Goal: Information Seeking & Learning: Understand process/instructions

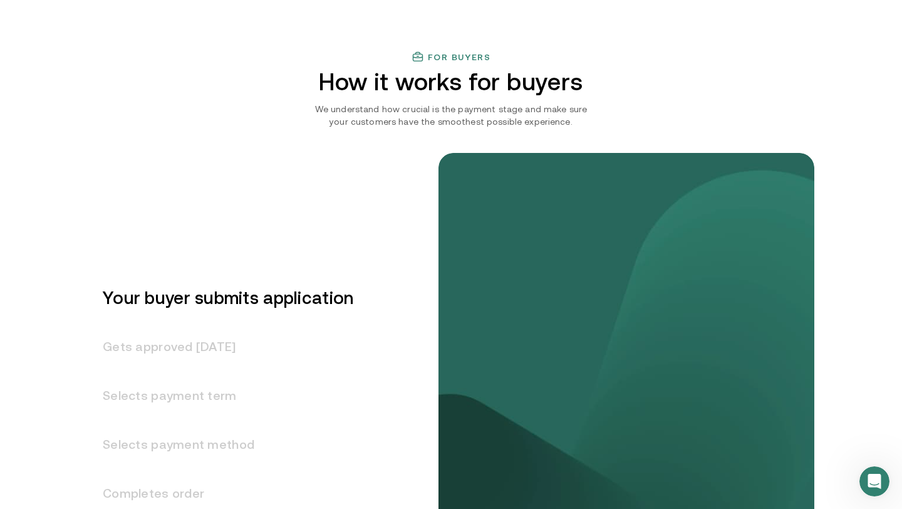
scroll to position [1602, 0]
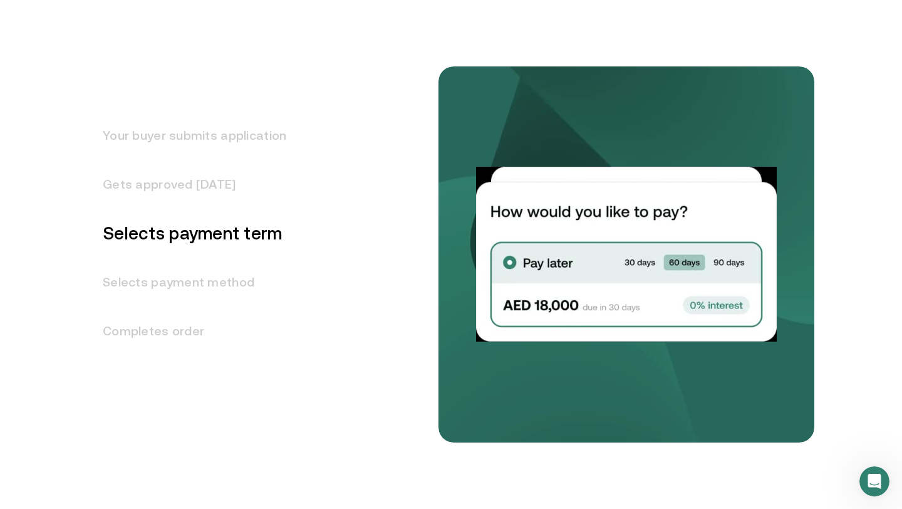
click at [244, 134] on h3 "Your buyer submits application" at bounding box center [187, 135] width 199 height 49
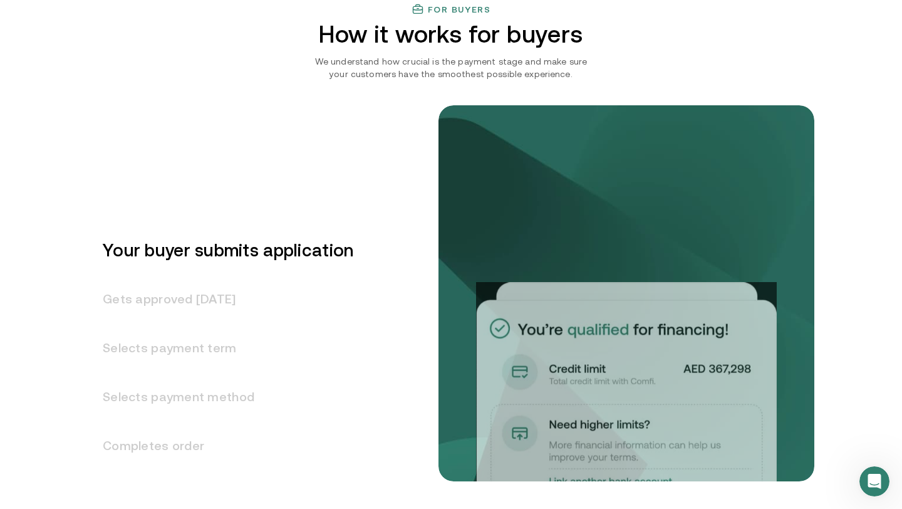
scroll to position [1484, 0]
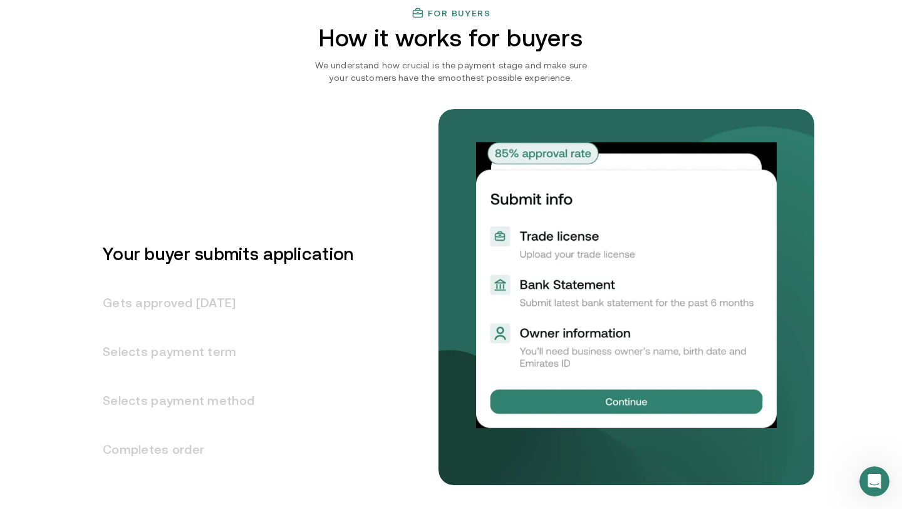
click at [229, 299] on h3 "Gets approved [DATE]" at bounding box center [221, 302] width 266 height 49
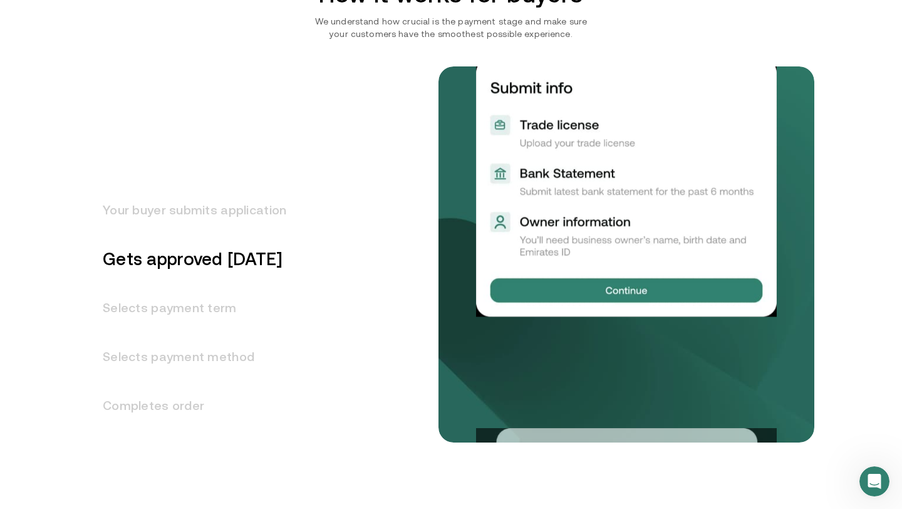
scroll to position [1533, 0]
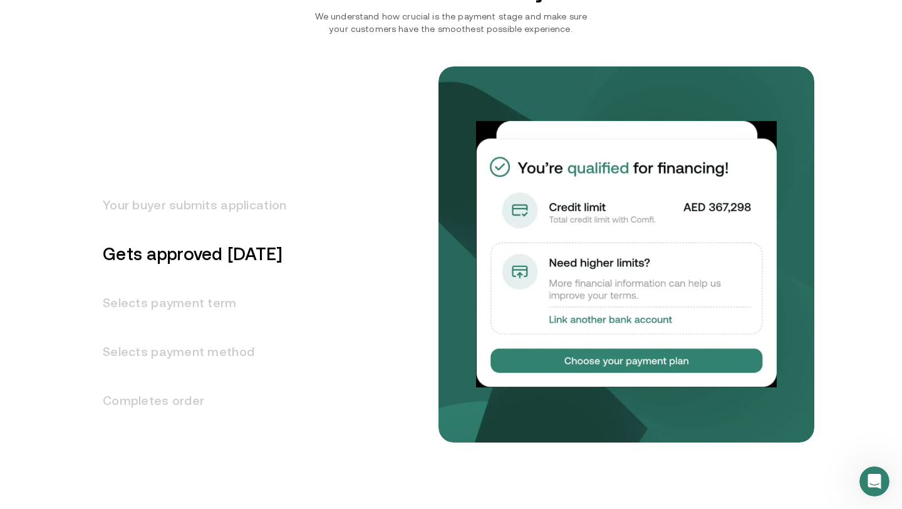
click at [229, 299] on h3 "Selects payment term" at bounding box center [187, 302] width 199 height 49
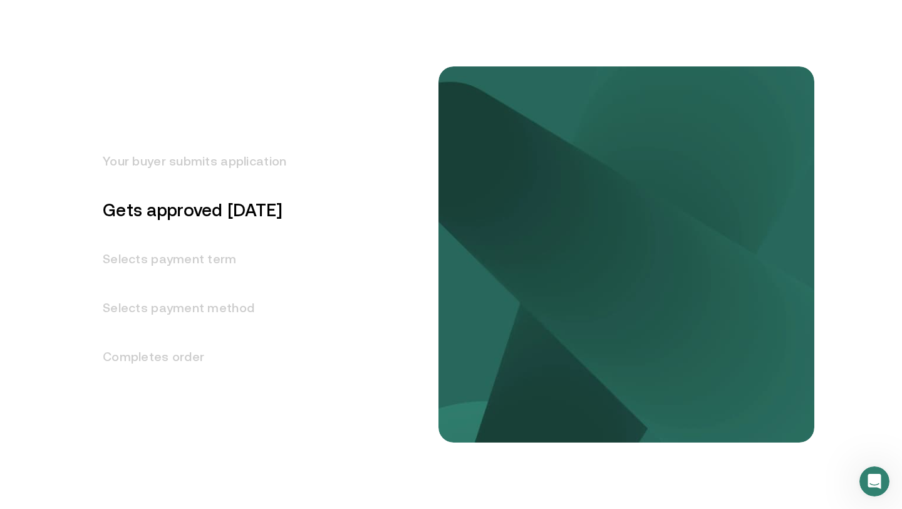
scroll to position [1581, 0]
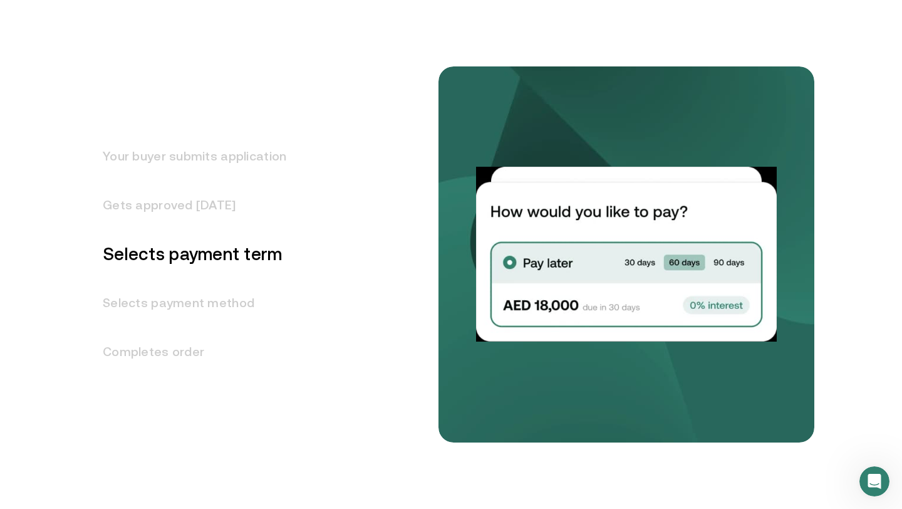
click at [202, 304] on h3 "Selects payment method" at bounding box center [187, 302] width 199 height 49
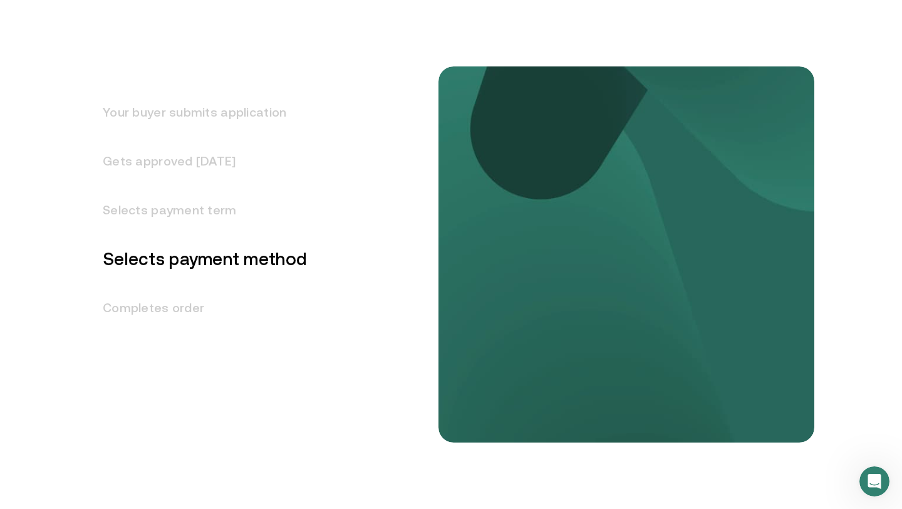
scroll to position [1630, 0]
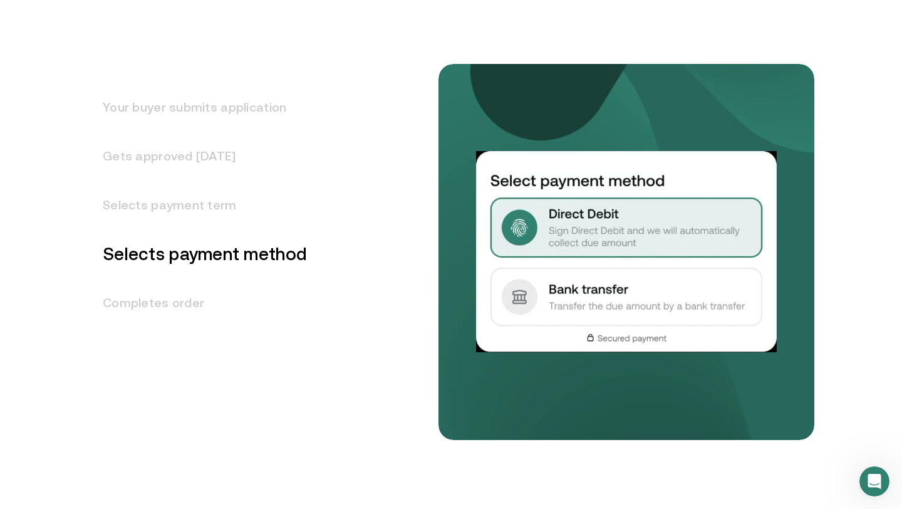
click at [193, 330] on div "Your buyer submits application Gets approved [DATE] Selects payment term Select…" at bounding box center [269, 235] width 363 height 408
click at [154, 315] on h3 "Completes order" at bounding box center [197, 302] width 219 height 49
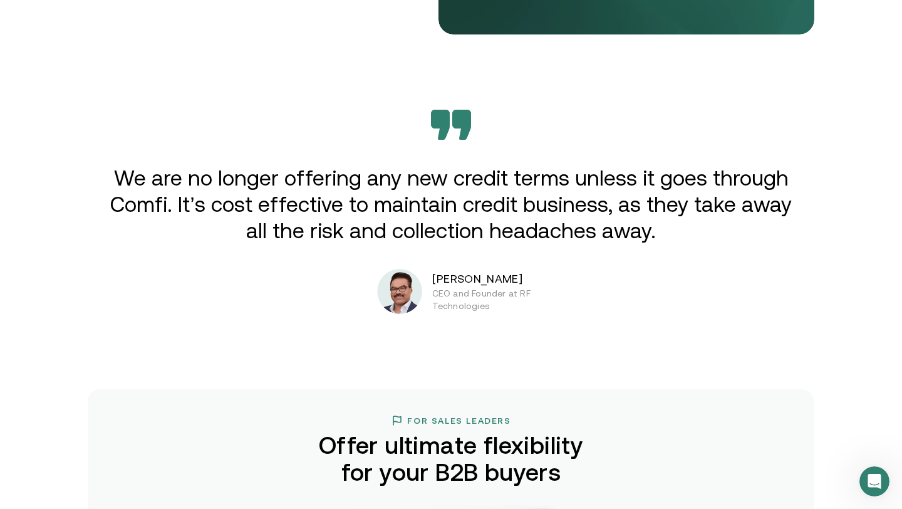
scroll to position [2038, 0]
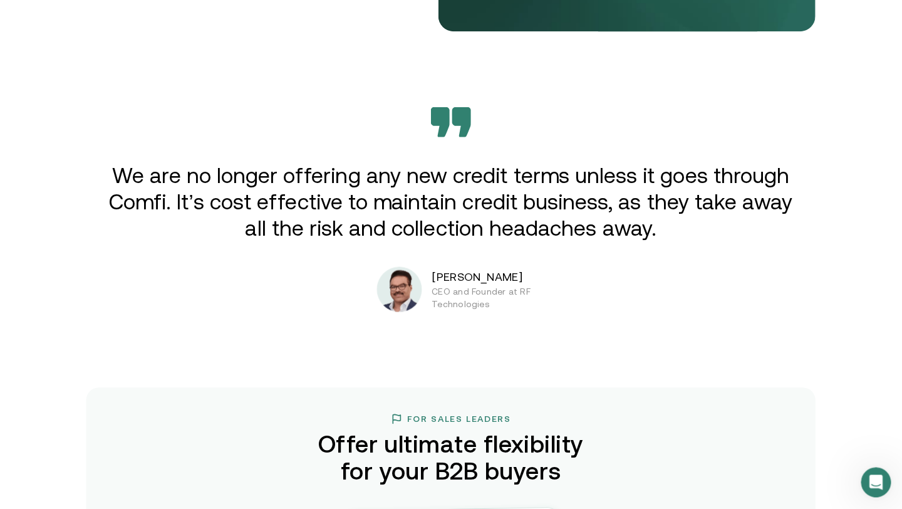
click at [437, 217] on p "We are no longer offering any new credit terms unless it goes through Comfi. It…" at bounding box center [451, 201] width 690 height 79
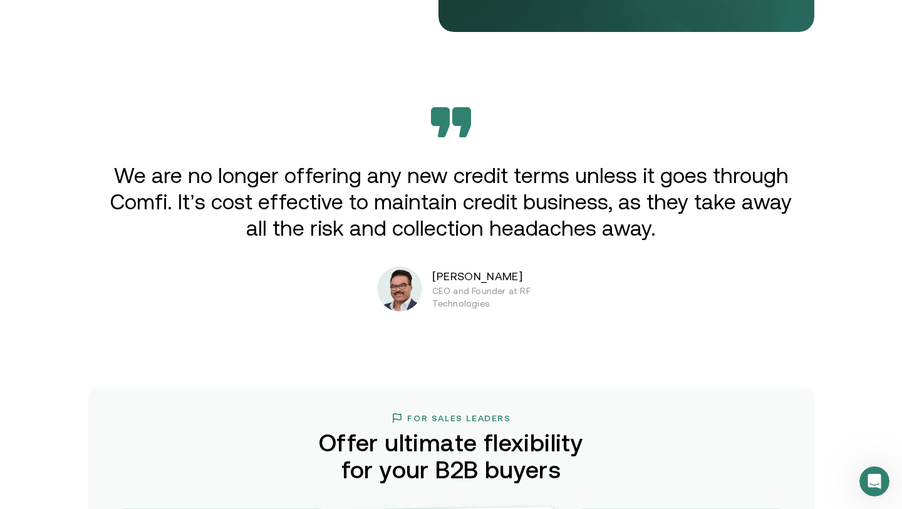
click at [437, 218] on p "We are no longer offering any new credit terms unless it goes through Comfi. It…" at bounding box center [451, 201] width 690 height 79
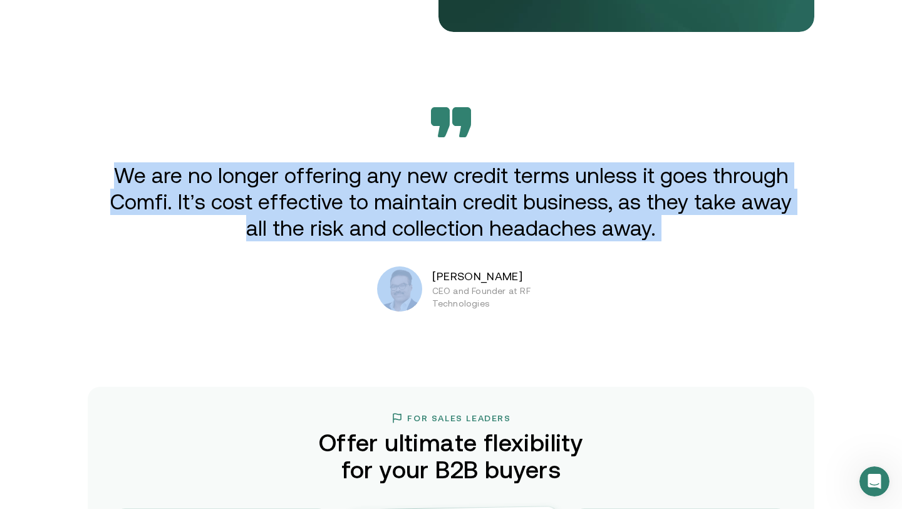
click at [394, 210] on p "We are no longer offering any new credit terms unless it goes through Comfi. It…" at bounding box center [451, 201] width 690 height 79
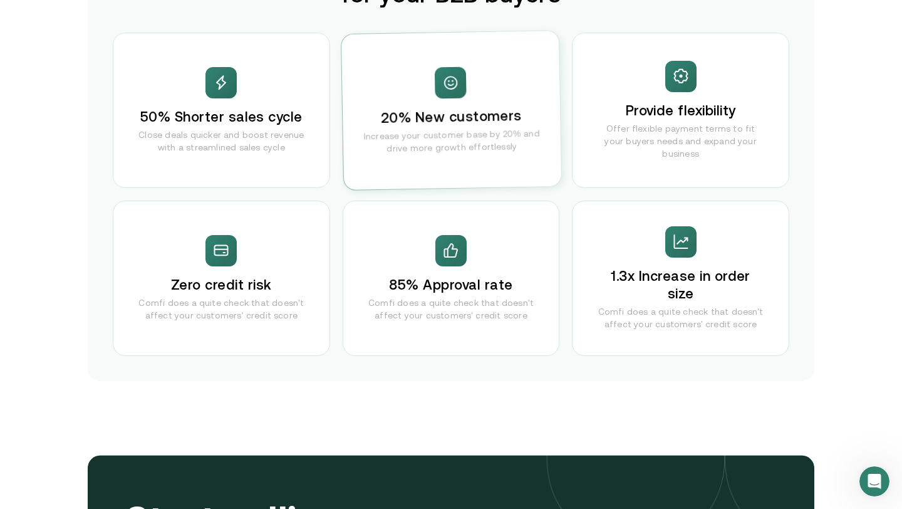
scroll to position [2405, 0]
